Goal: Task Accomplishment & Management: Complete application form

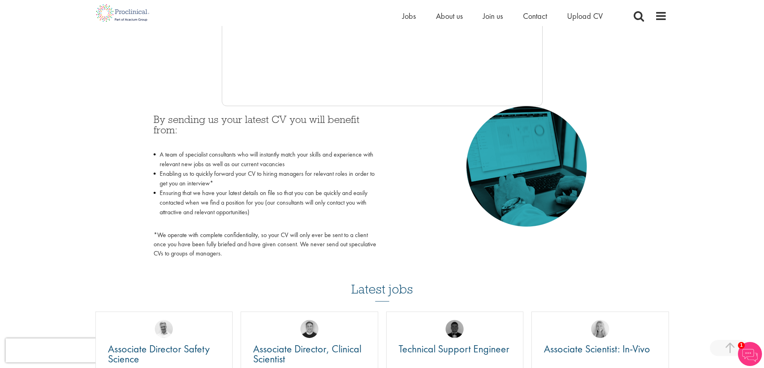
scroll to position [241, 0]
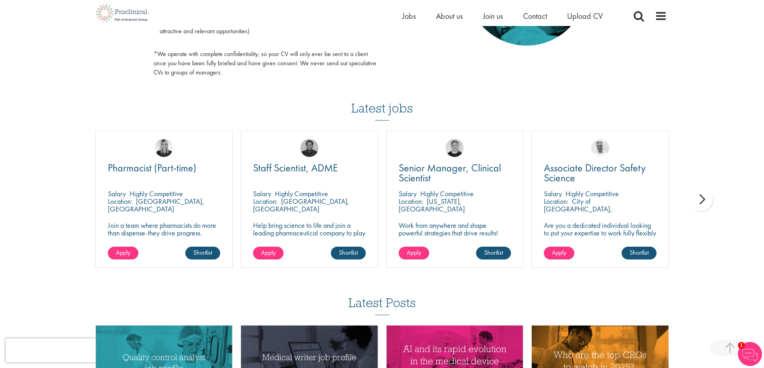
scroll to position [481, 0]
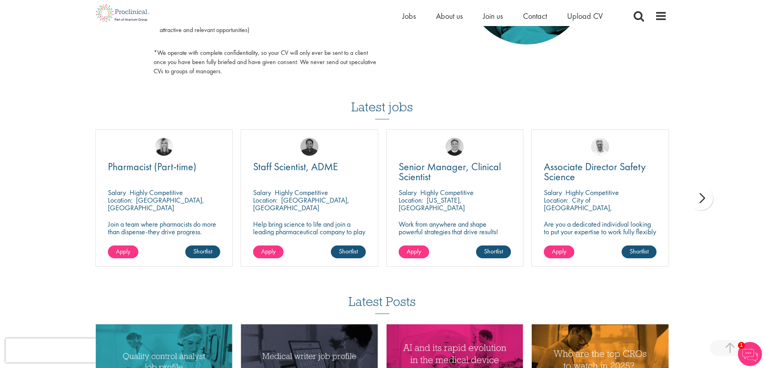
click at [703, 198] on div "next" at bounding box center [701, 198] width 24 height 24
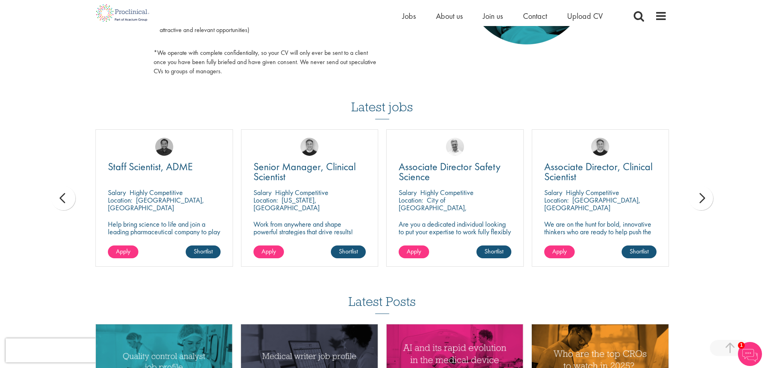
click at [703, 198] on div "next" at bounding box center [701, 198] width 24 height 24
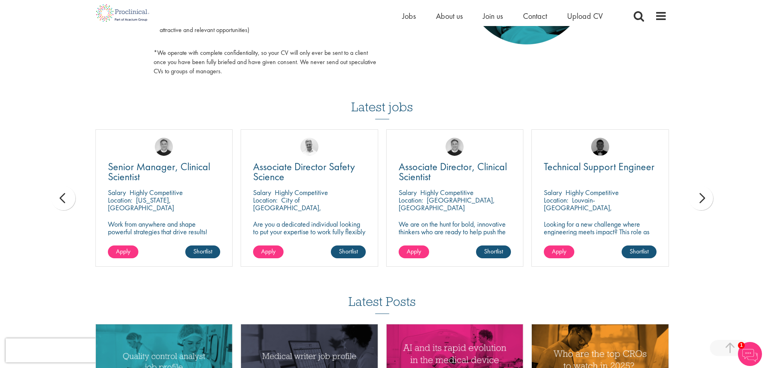
click at [703, 198] on div "next" at bounding box center [701, 198] width 24 height 24
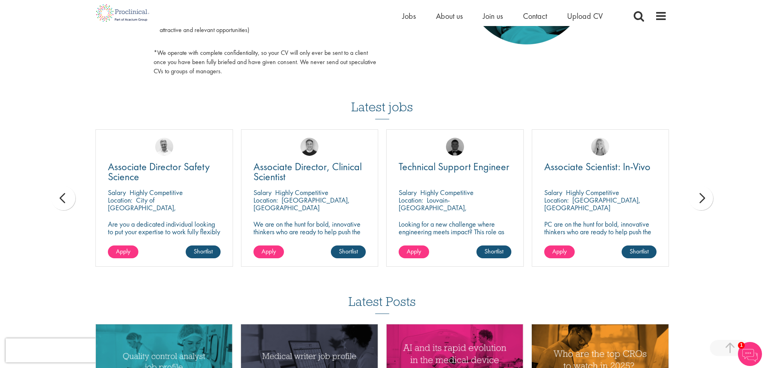
click at [703, 198] on div "next" at bounding box center [701, 198] width 24 height 24
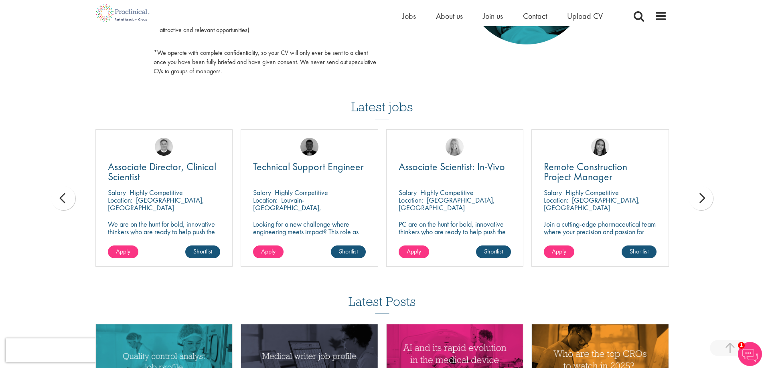
click at [703, 198] on div "next" at bounding box center [701, 198] width 24 height 24
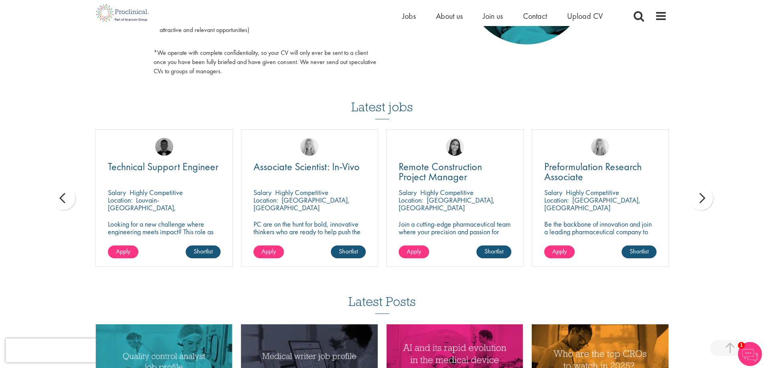
click at [703, 198] on div "next" at bounding box center [701, 198] width 24 height 24
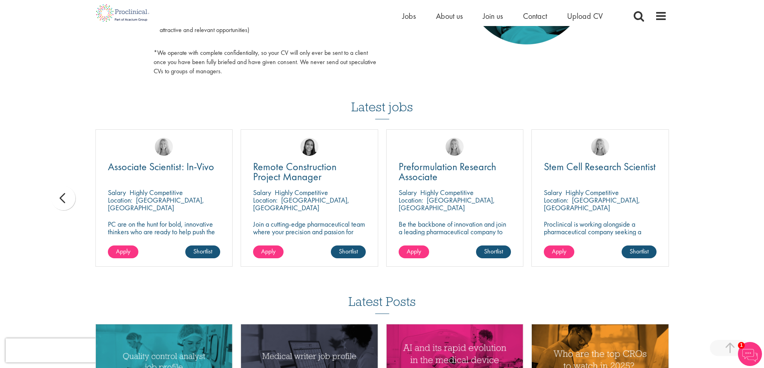
click at [703, 198] on div "You are here: Home > Upload CV Upload CV Start getting matched with new jobs as…" at bounding box center [382, 6] width 764 height 974
